Goal: Find contact information: Find contact information

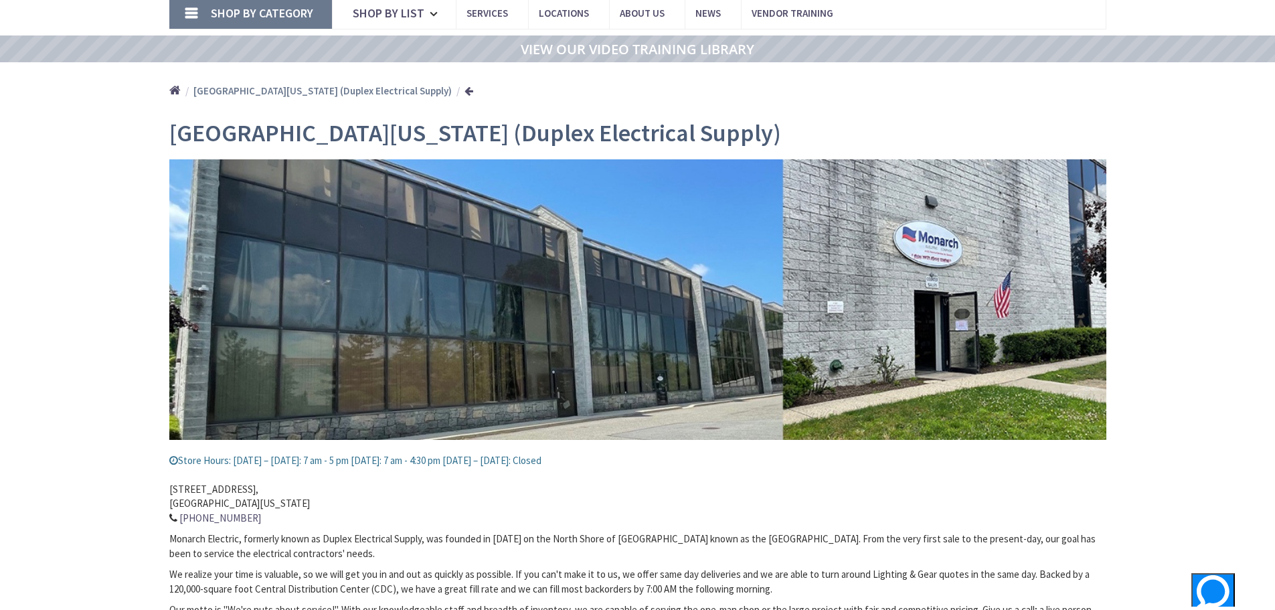
scroll to position [201, 0]
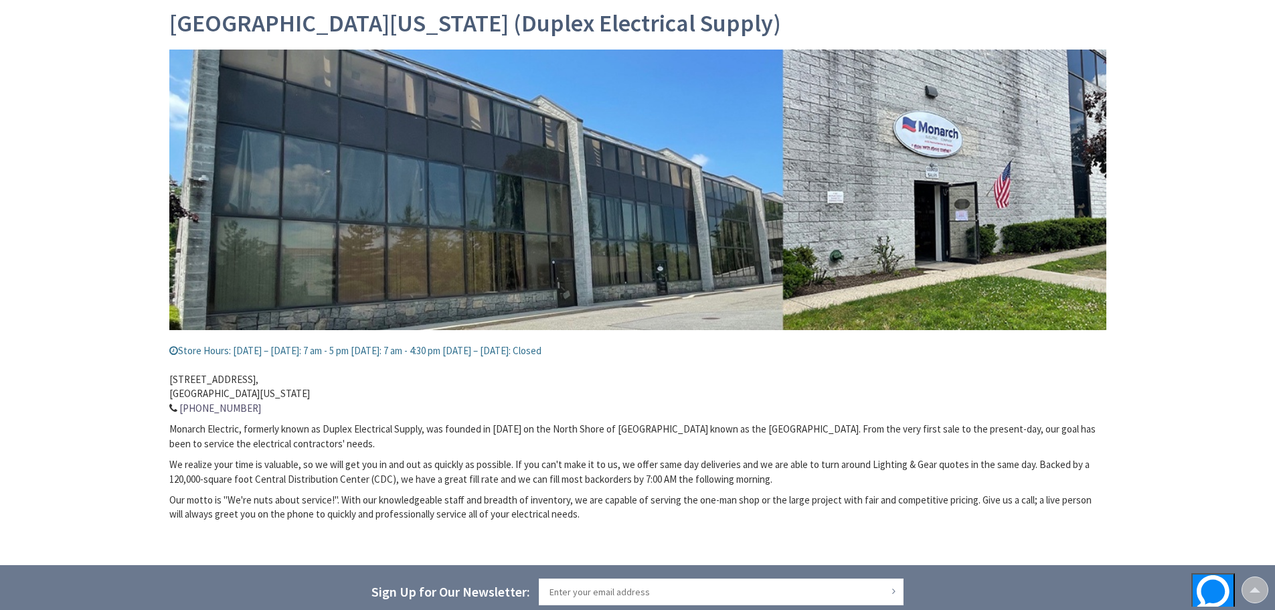
click at [246, 372] on address "[STREET_ADDRESS][US_STATE] 516-625-8181" at bounding box center [637, 387] width 937 height 58
click at [252, 379] on address "[STREET_ADDRESS][US_STATE] 516-625-8181" at bounding box center [637, 387] width 937 height 58
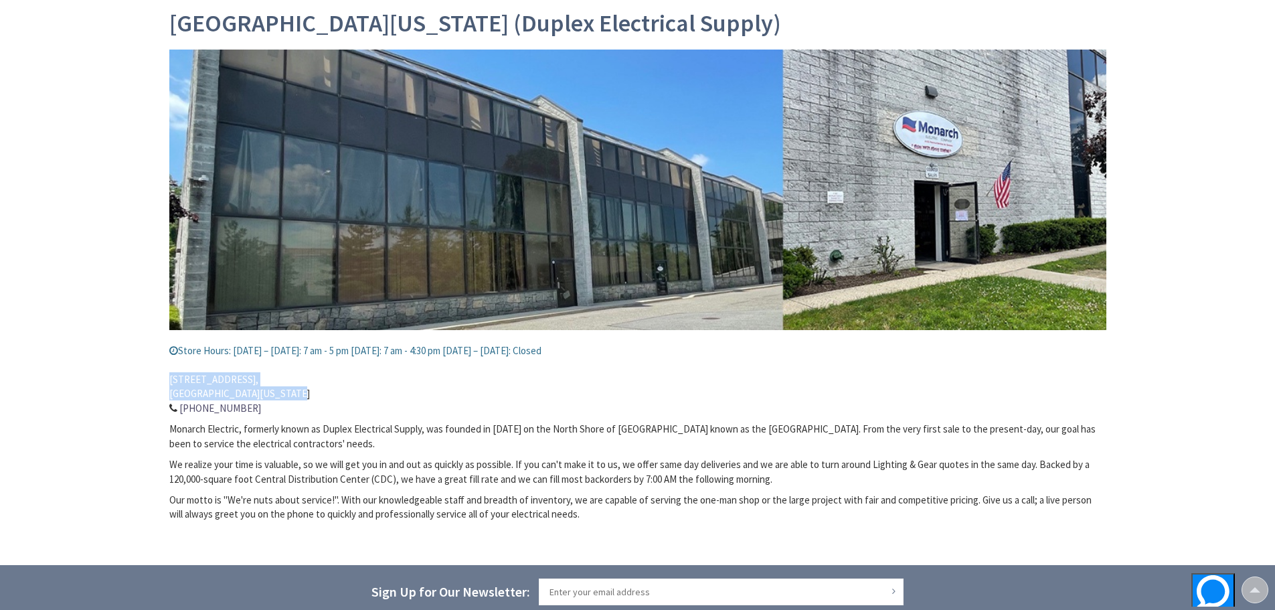
drag, startPoint x: 284, startPoint y: 390, endPoint x: 169, endPoint y: 377, distance: 115.2
click at [169, 377] on address "[STREET_ADDRESS][US_STATE] 516-625-8181" at bounding box center [637, 387] width 937 height 58
copy address "[STREET_ADDRESS][US_STATE]"
